Goal: Check status: Check status

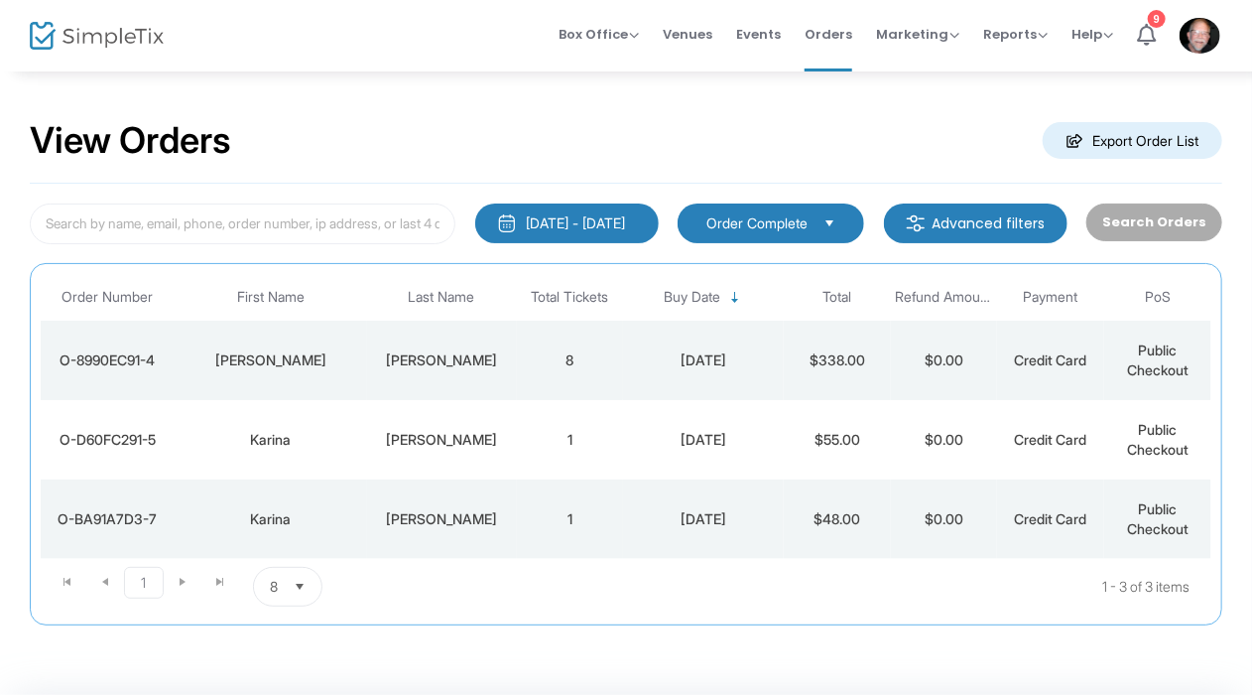
click at [838, 212] on span "Select" at bounding box center [830, 222] width 33 height 33
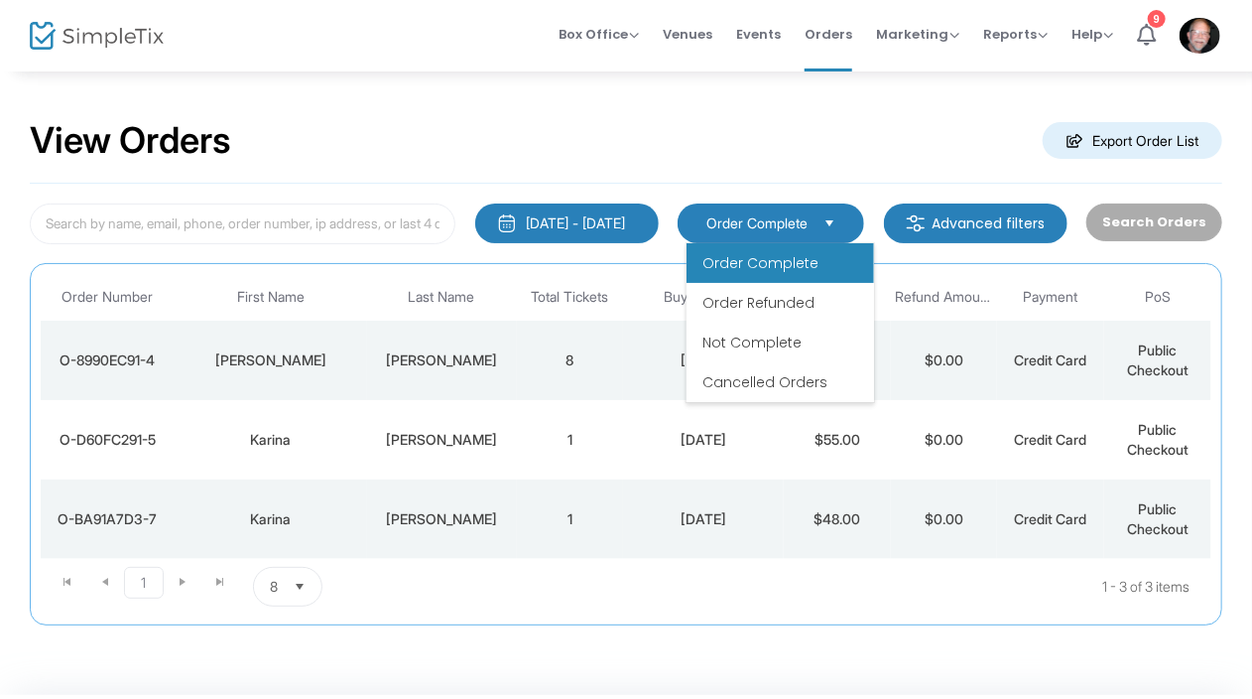
click at [799, 253] on span "Order Complete" at bounding box center [761, 263] width 116 height 20
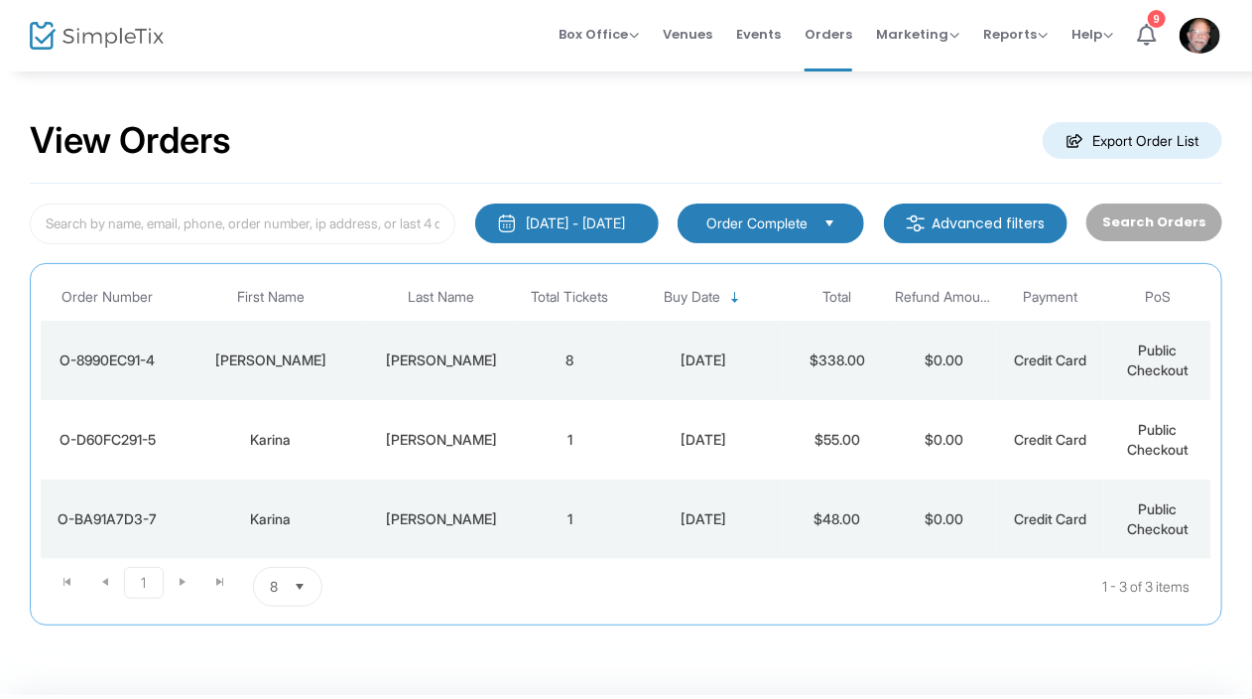
click at [475, 218] on button "[DATE] - [DATE]" at bounding box center [567, 223] width 184 height 40
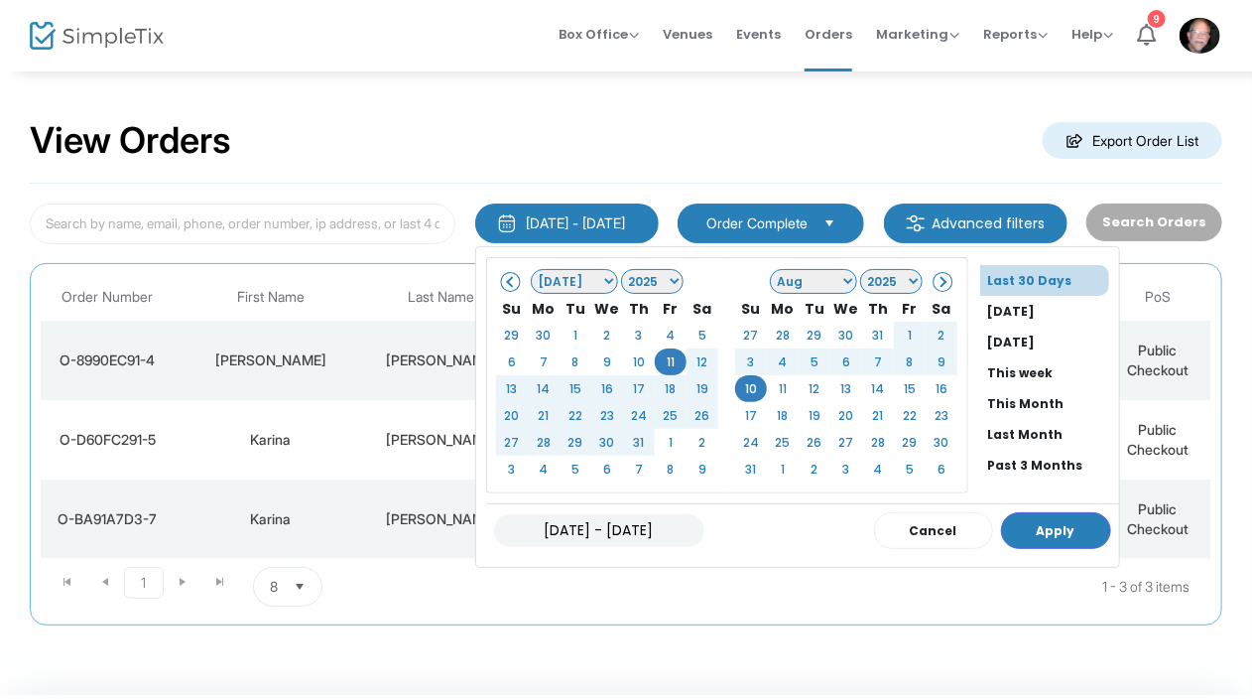
click at [506, 283] on span at bounding box center [511, 281] width 11 height 11
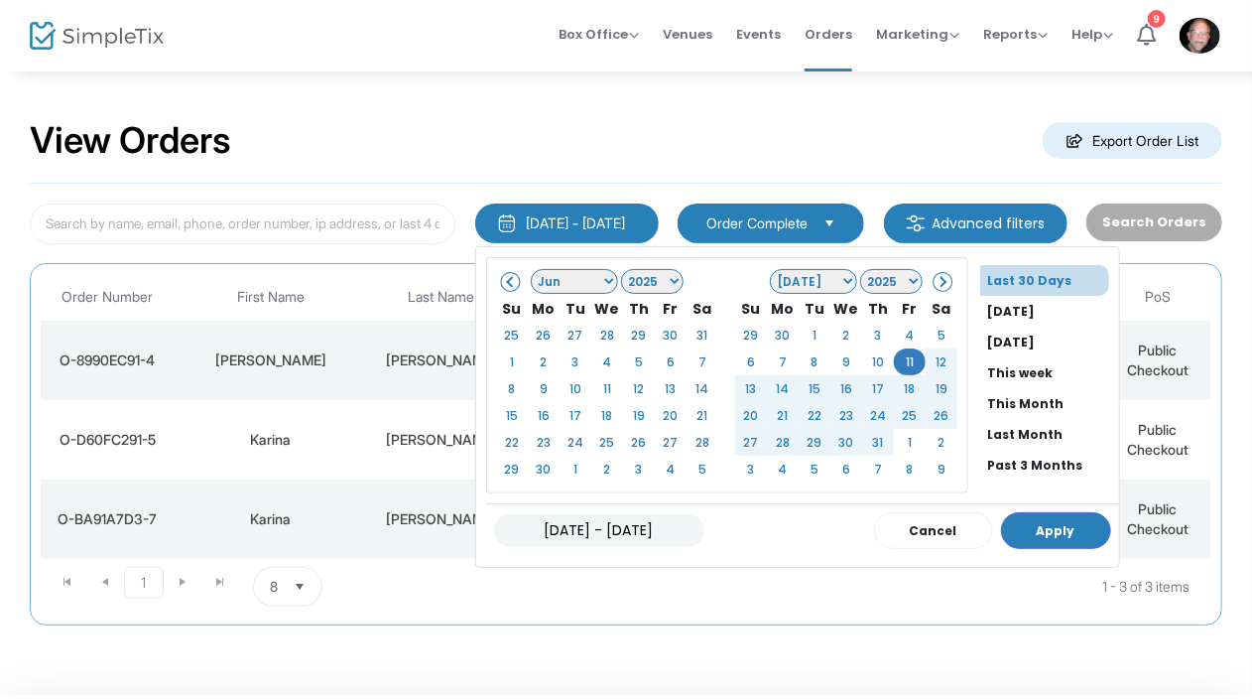
click at [506, 283] on span at bounding box center [511, 281] width 11 height 11
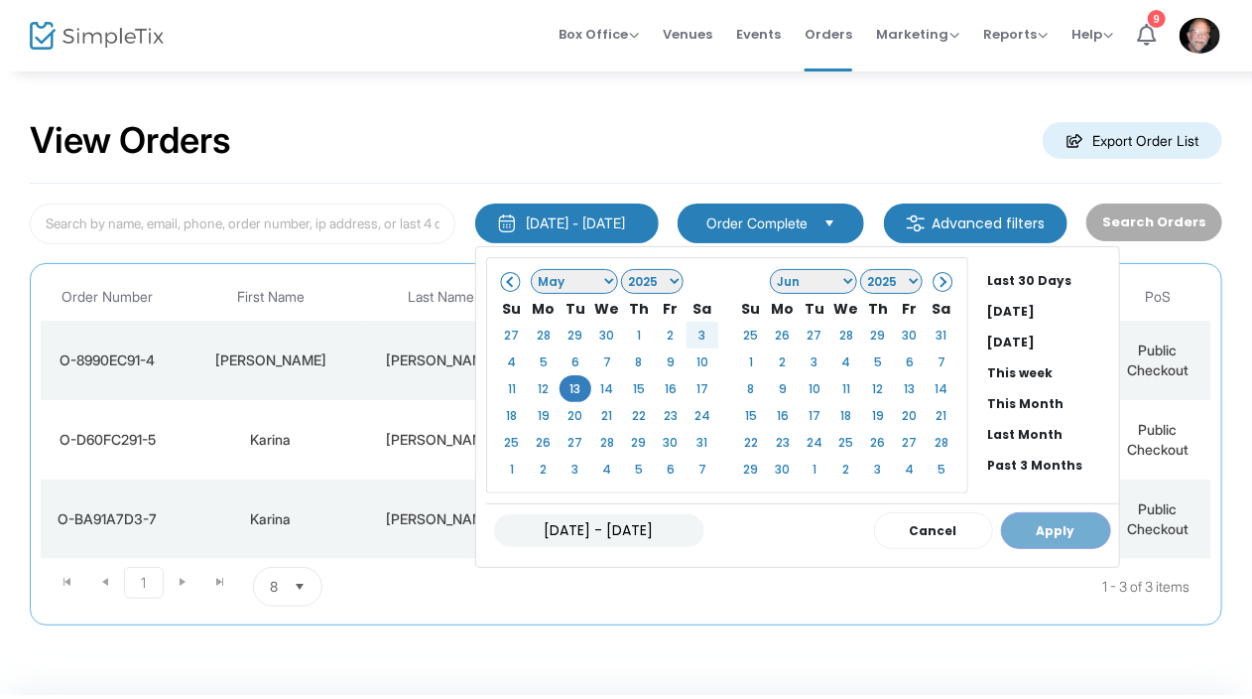
click at [794, 280] on select "Jan Feb Mar Apr May Jun [DATE] Aug Sep Oct Nov Dec" at bounding box center [813, 281] width 87 height 25
click at [560, 281] on select "Jan Feb Mar Apr May Jun [DATE] Aug Sep Oct Nov Dec" at bounding box center [574, 281] width 87 height 25
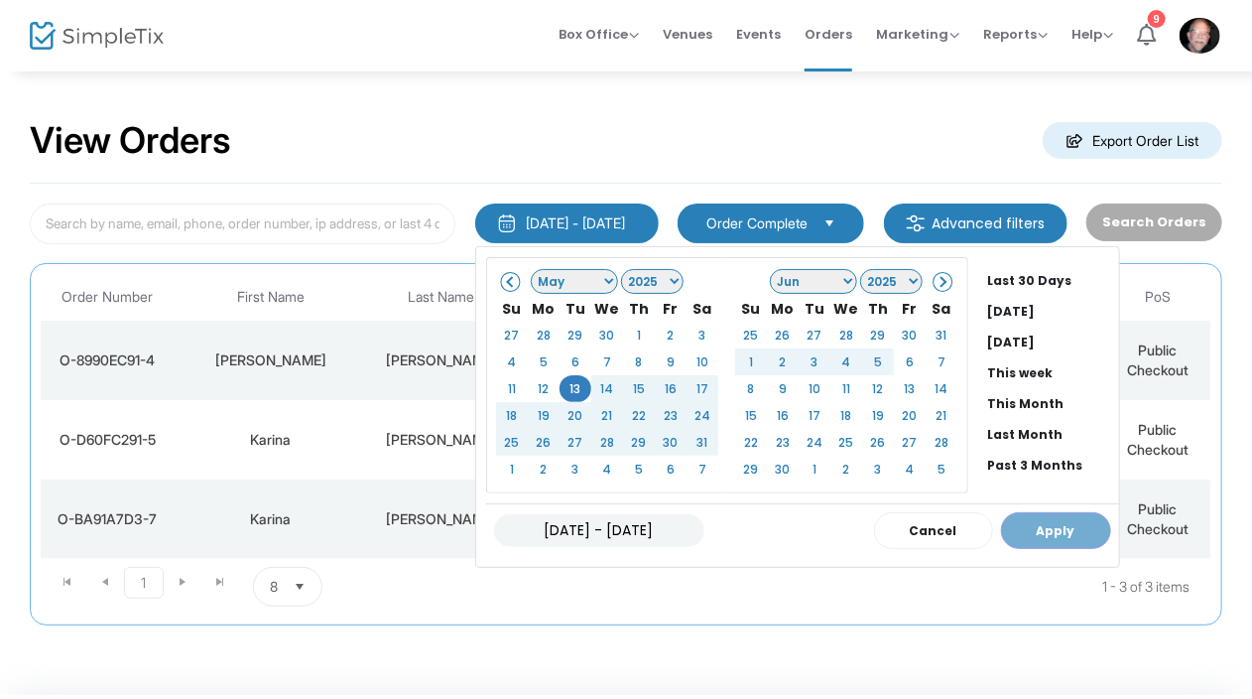
click at [1004, 523] on div "[DATE] - [DATE] Cancel Apply" at bounding box center [802, 530] width 633 height 54
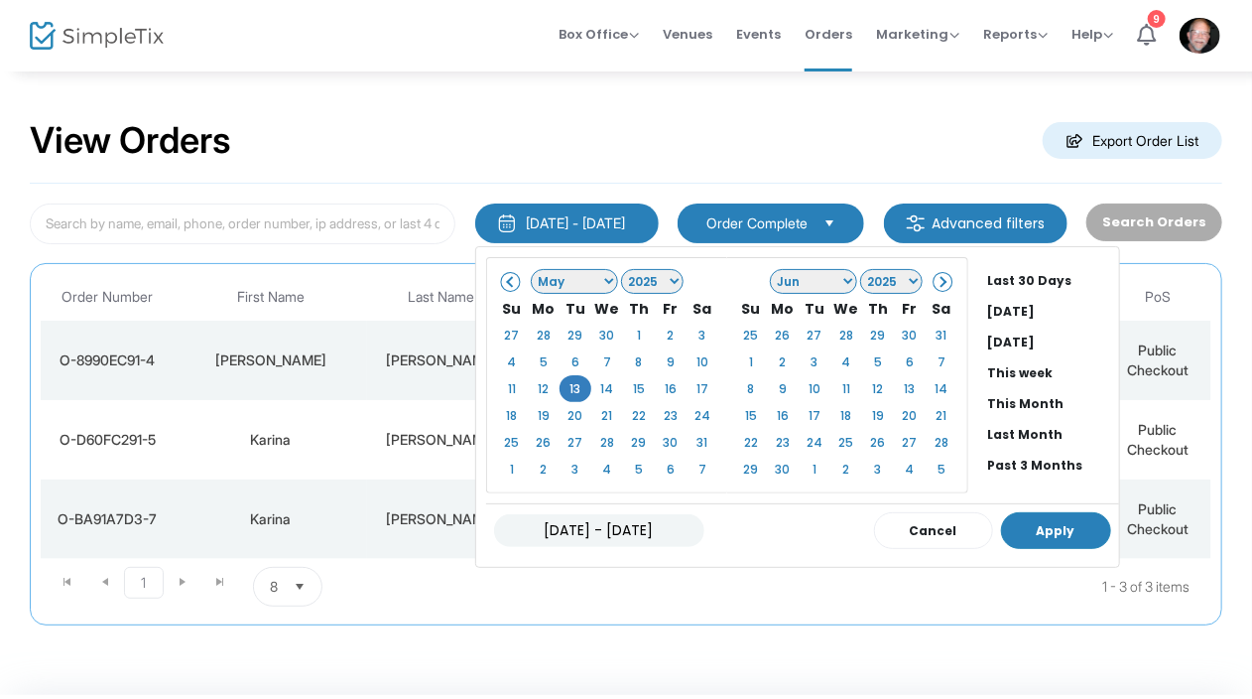
click at [1001, 523] on button "Apply" at bounding box center [1056, 530] width 110 height 37
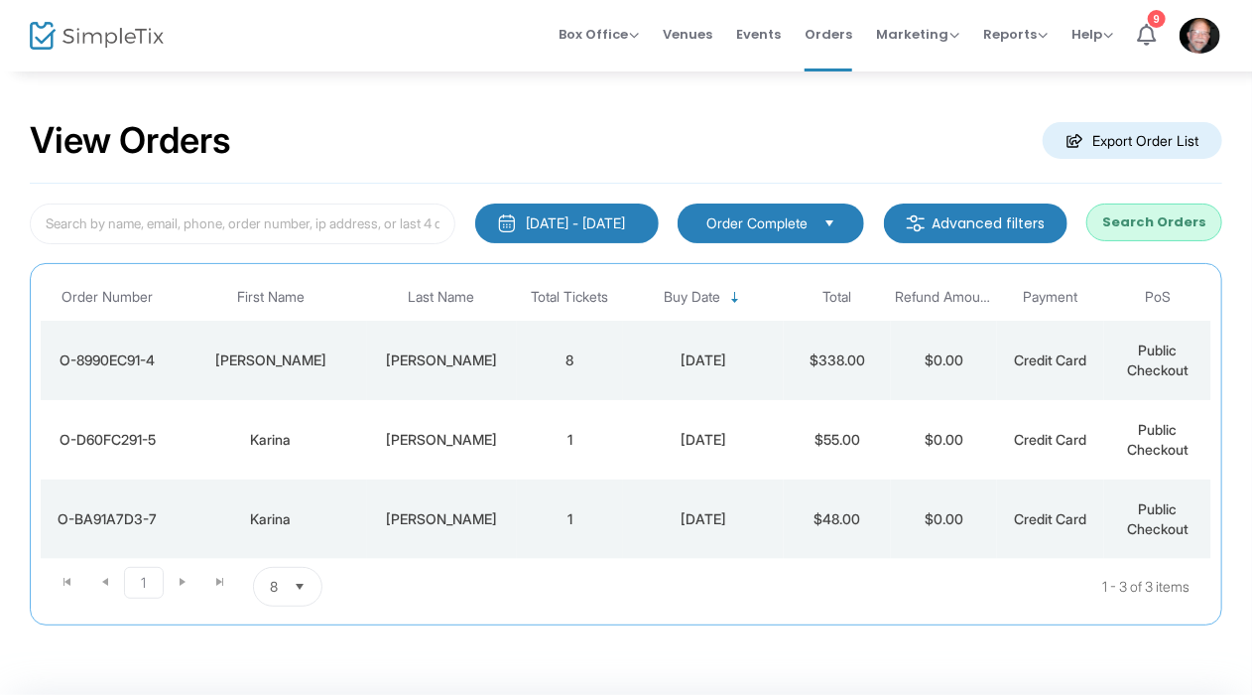
click at [789, 222] on span "Order Complete" at bounding box center [757, 223] width 101 height 20
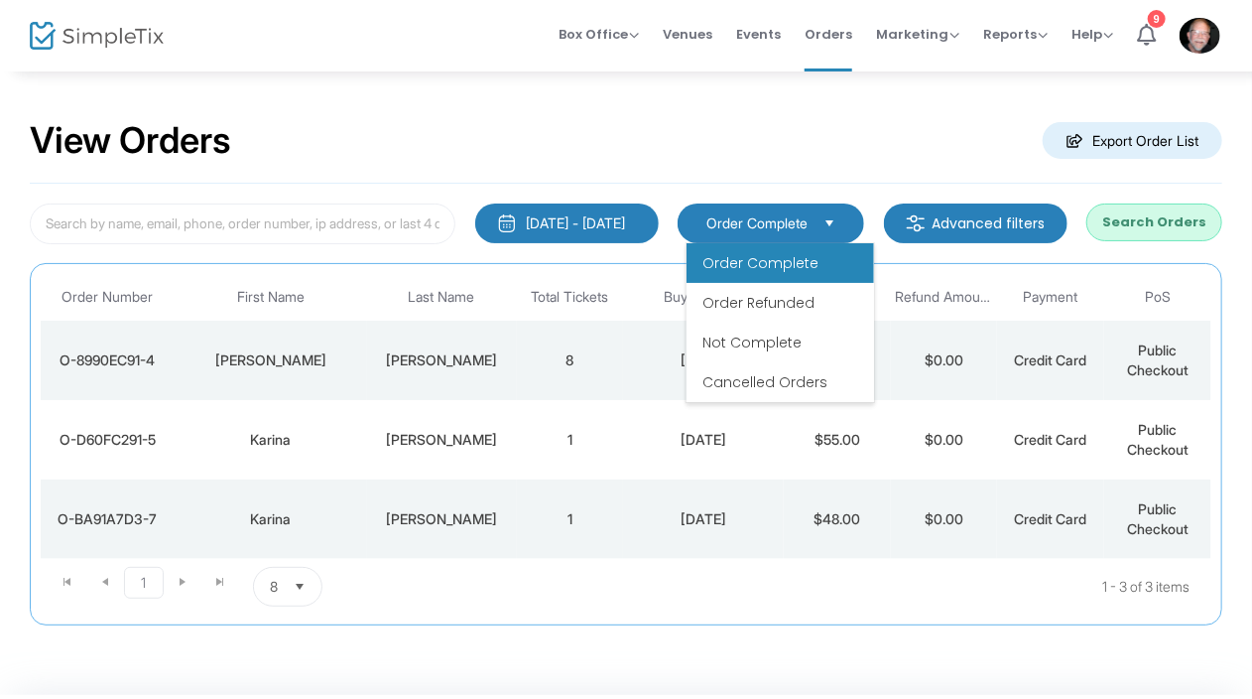
click at [762, 258] on span "Order Complete" at bounding box center [761, 263] width 116 height 20
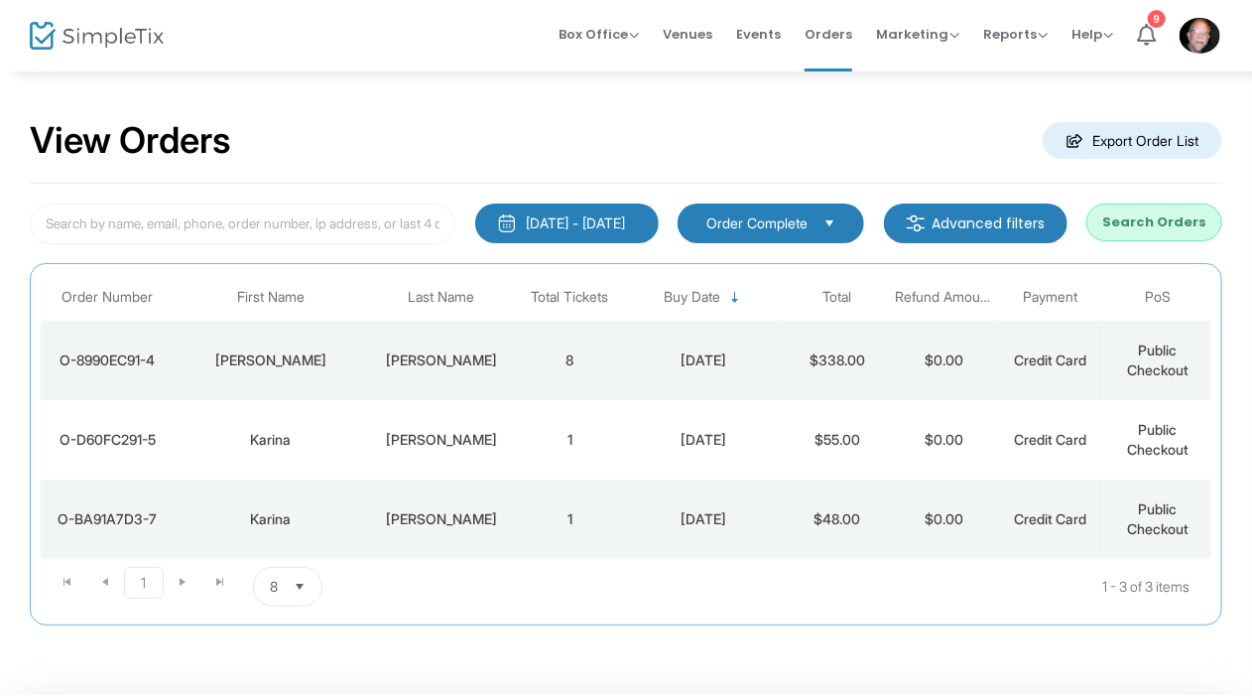
click at [595, 227] on div "[DATE] - [DATE]" at bounding box center [576, 223] width 99 height 20
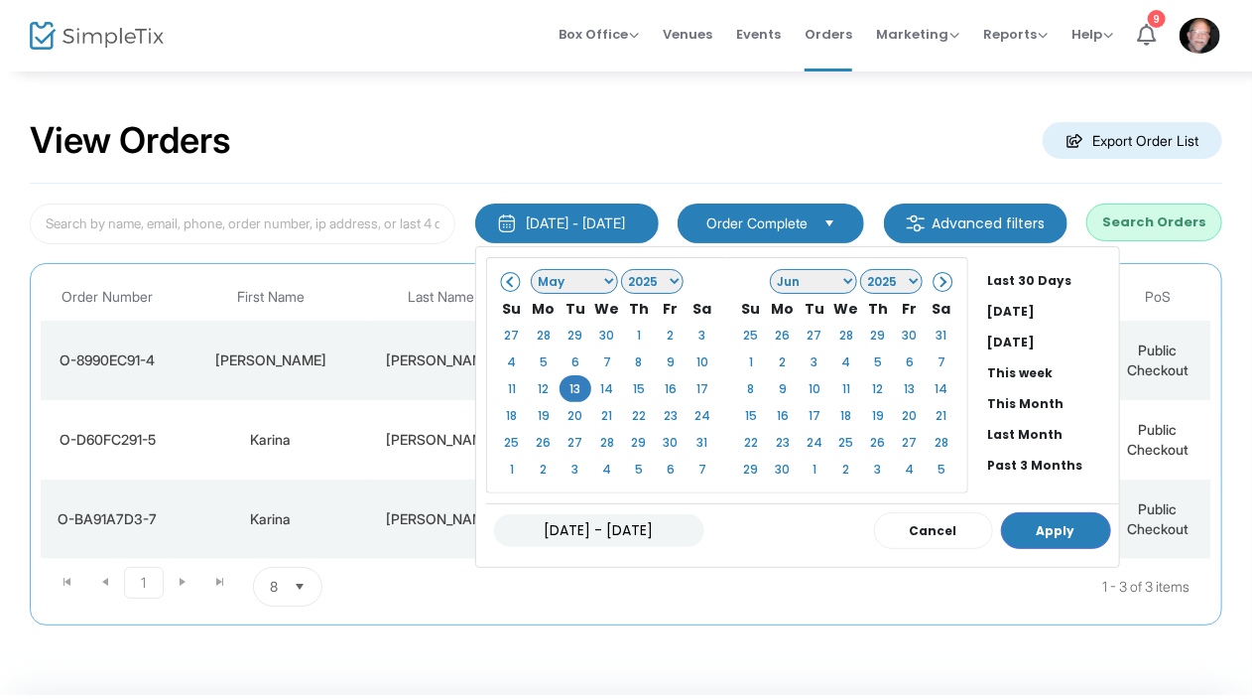
click at [616, 527] on input "[DATE] - [DATE]" at bounding box center [599, 530] width 210 height 33
drag, startPoint x: 552, startPoint y: 527, endPoint x: 603, endPoint y: 524, distance: 51.7
click at [592, 524] on input "[DATE] - [DATE]" at bounding box center [599, 530] width 210 height 33
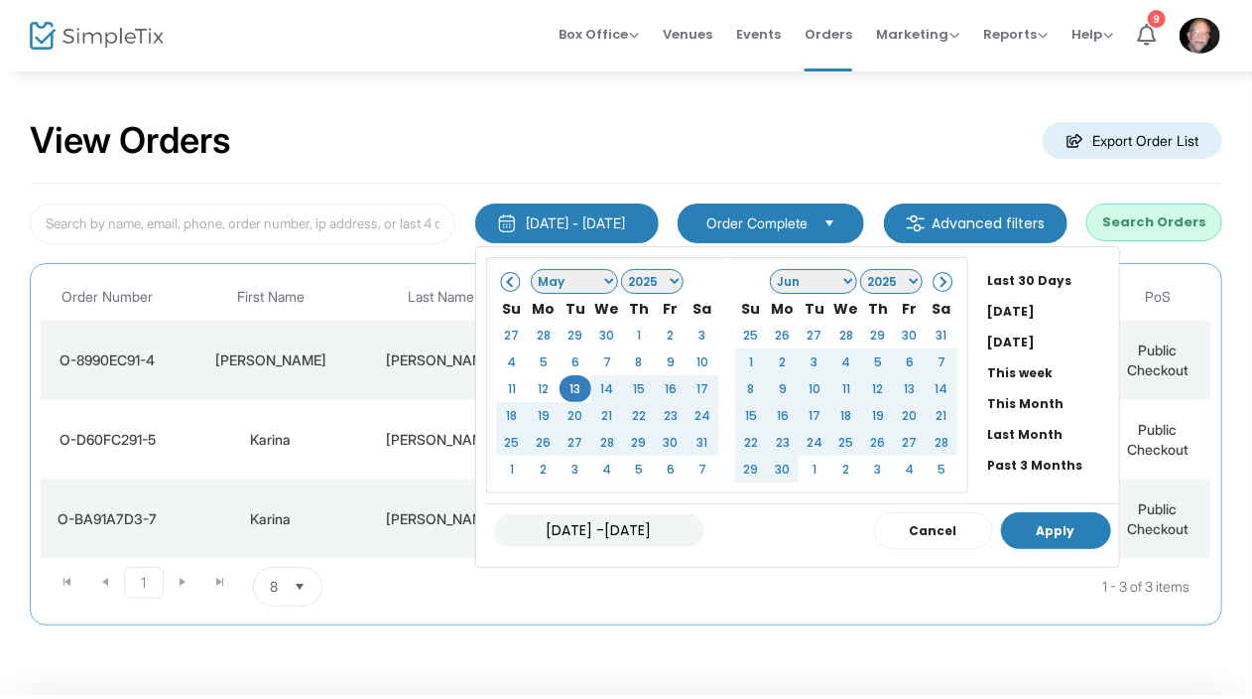
type input "[DATE] -[DATE]"
click at [1013, 527] on button "Apply" at bounding box center [1056, 530] width 110 height 37
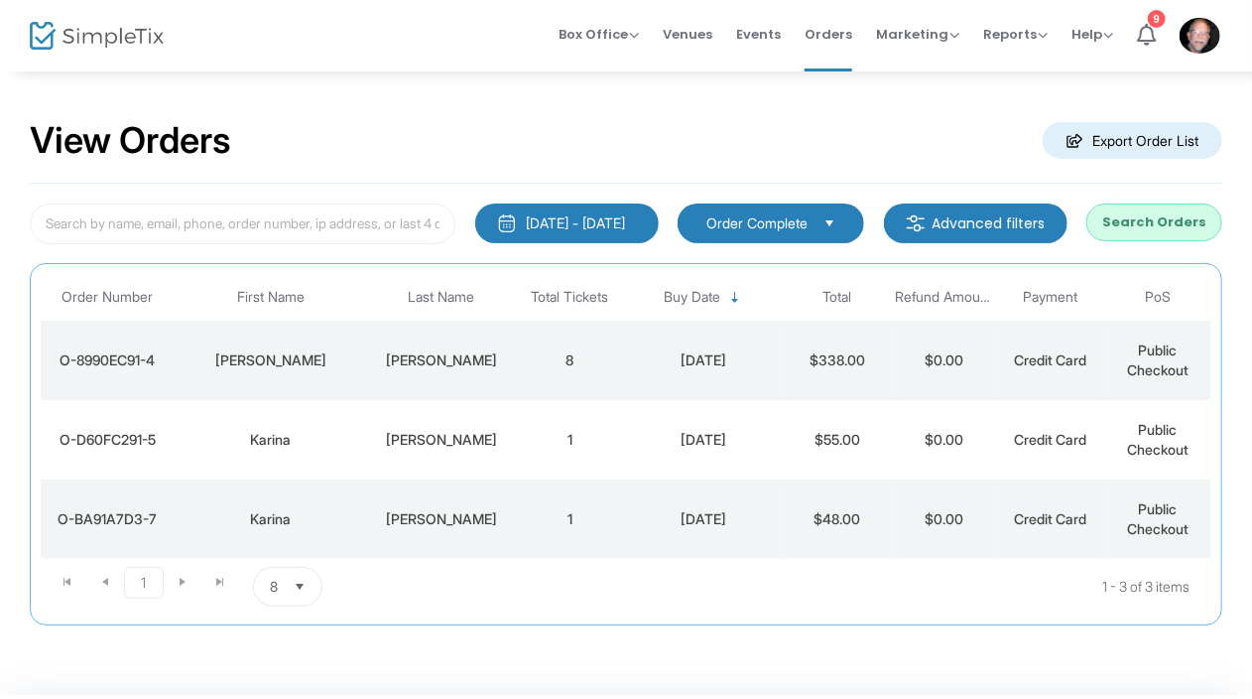
click at [838, 214] on span "Select" at bounding box center [830, 222] width 33 height 33
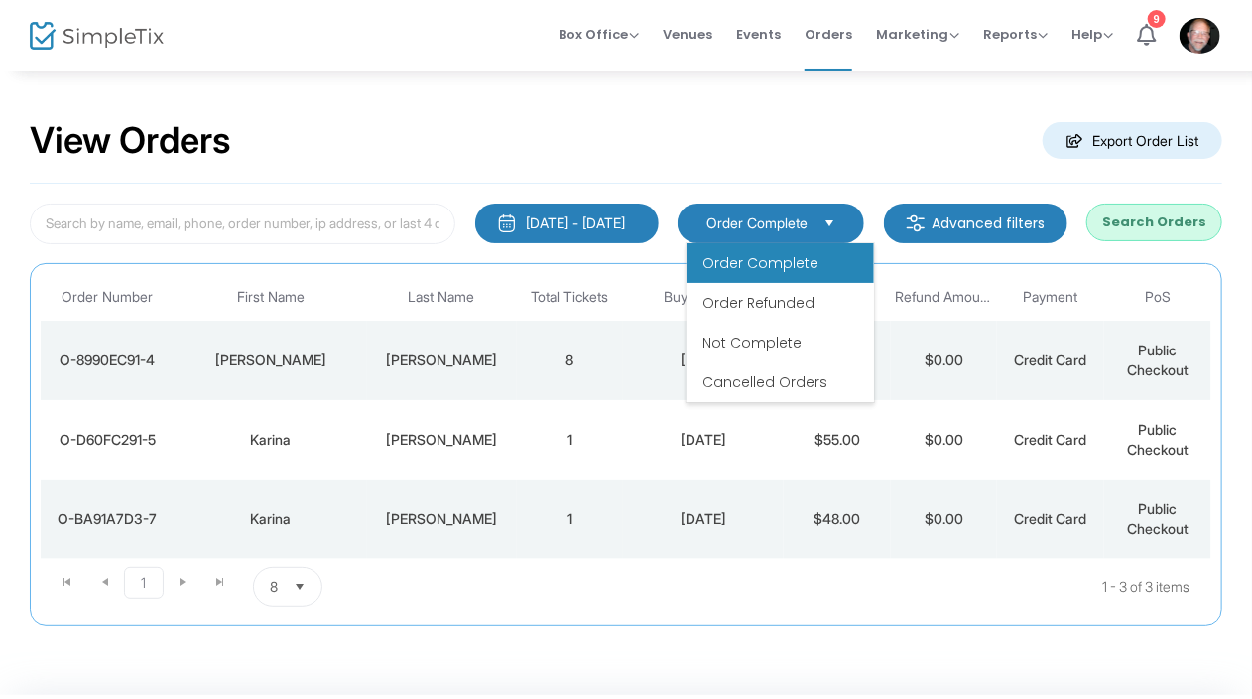
click at [759, 258] on span "Order Complete" at bounding box center [761, 263] width 116 height 20
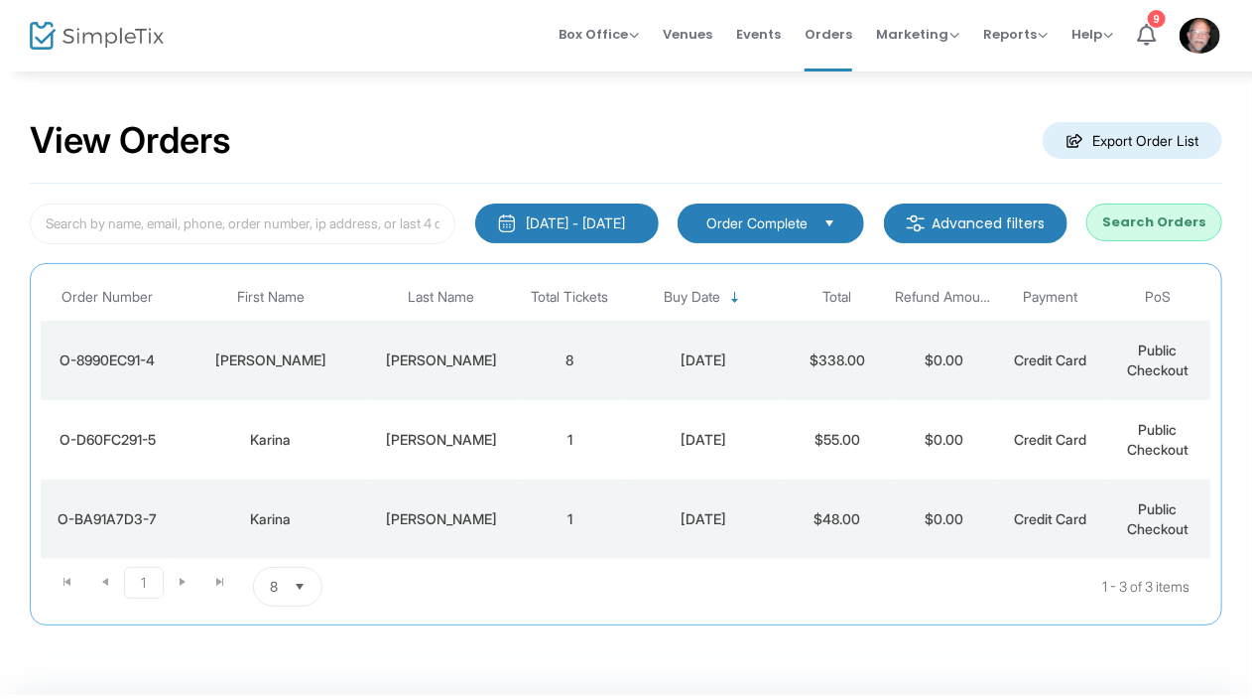
click at [838, 217] on span "Select" at bounding box center [830, 222] width 33 height 33
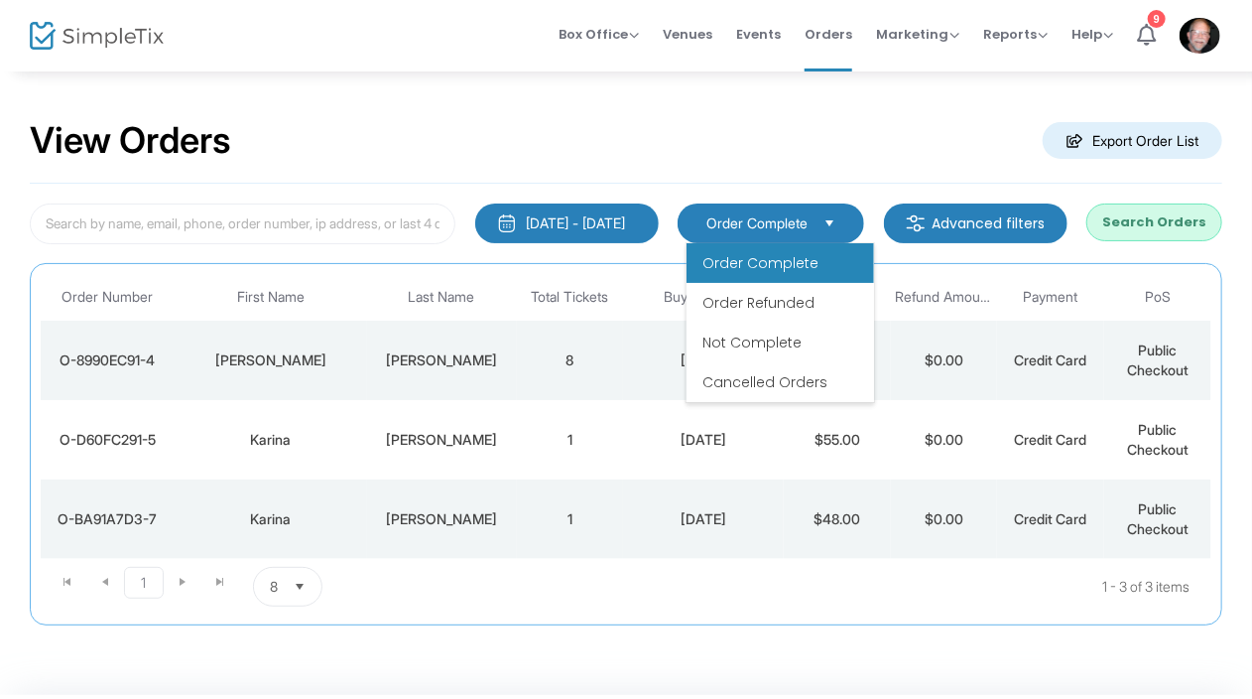
click at [779, 255] on span "Order Complete" at bounding box center [761, 263] width 116 height 20
